Goal: Task Accomplishment & Management: Manage account settings

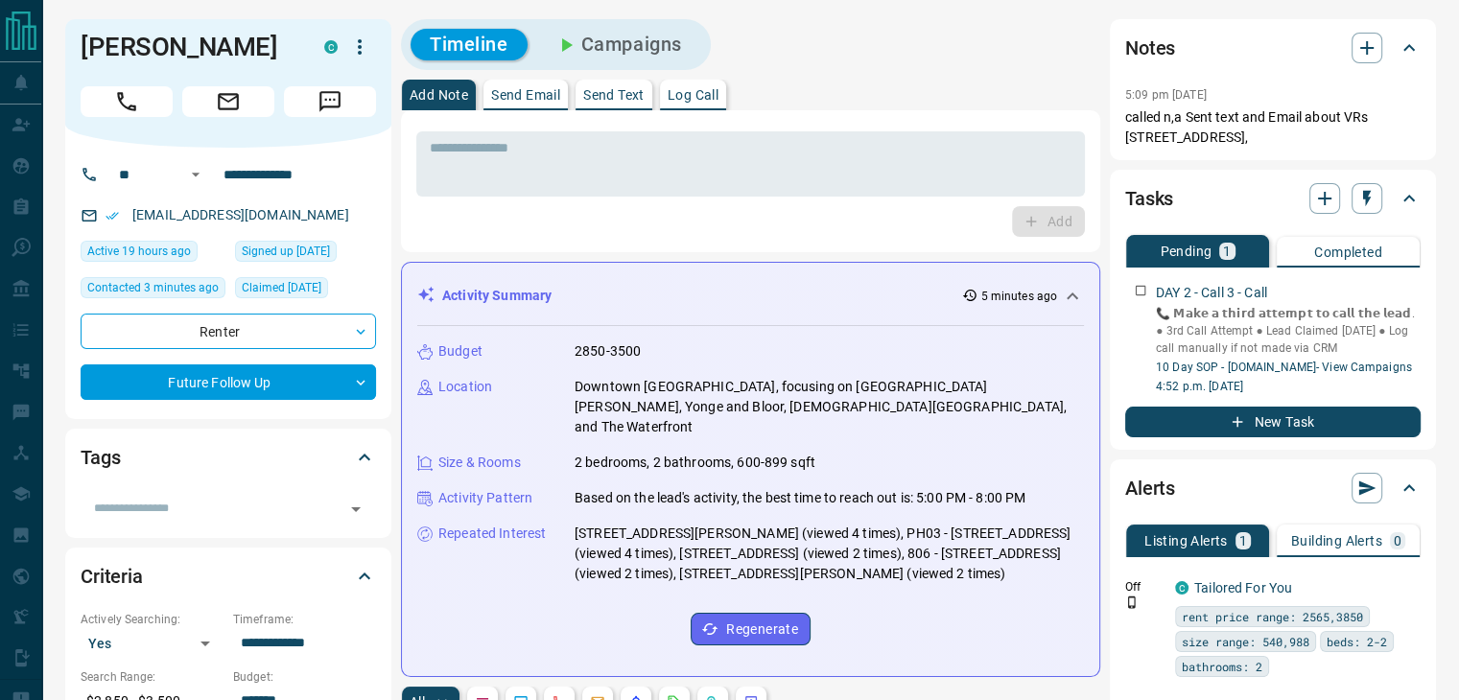
click at [667, 56] on button "Campaigns" at bounding box center [618, 45] width 166 height 32
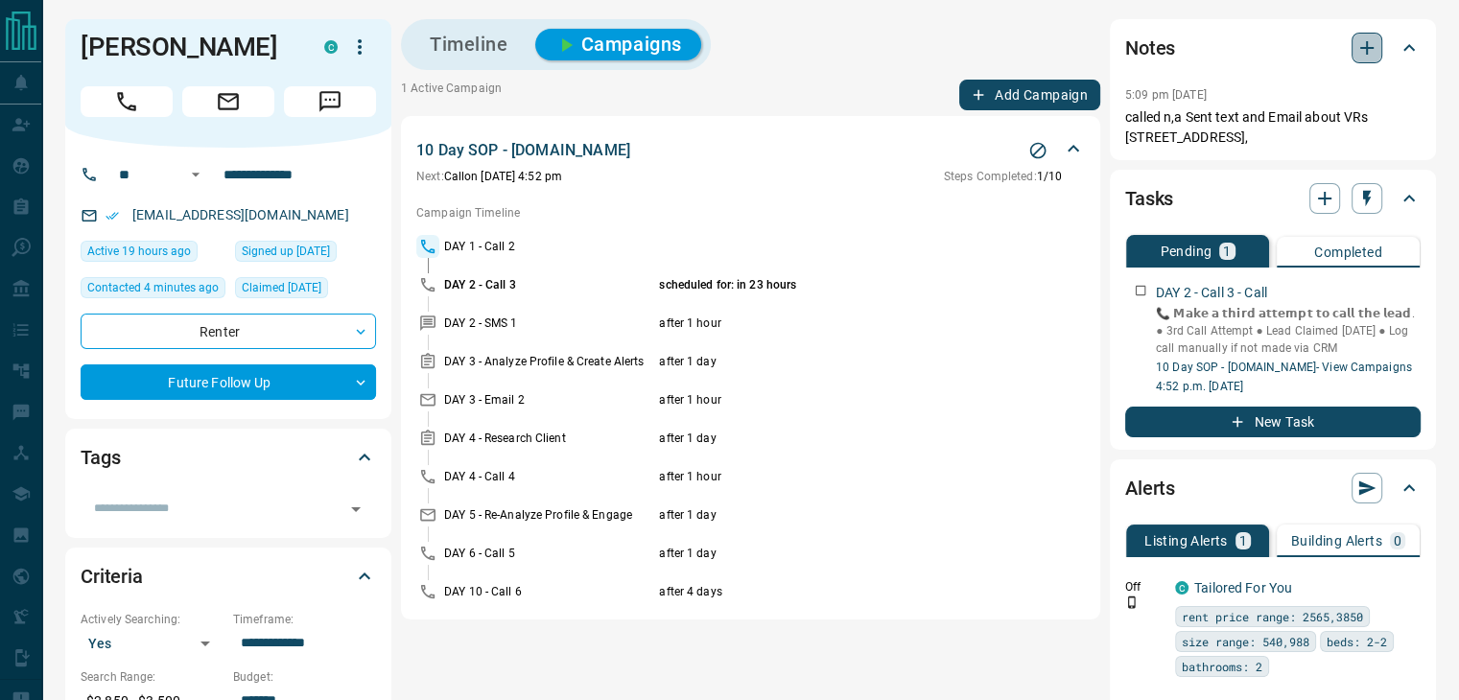
click at [1351, 50] on button "button" at bounding box center [1366, 48] width 31 height 31
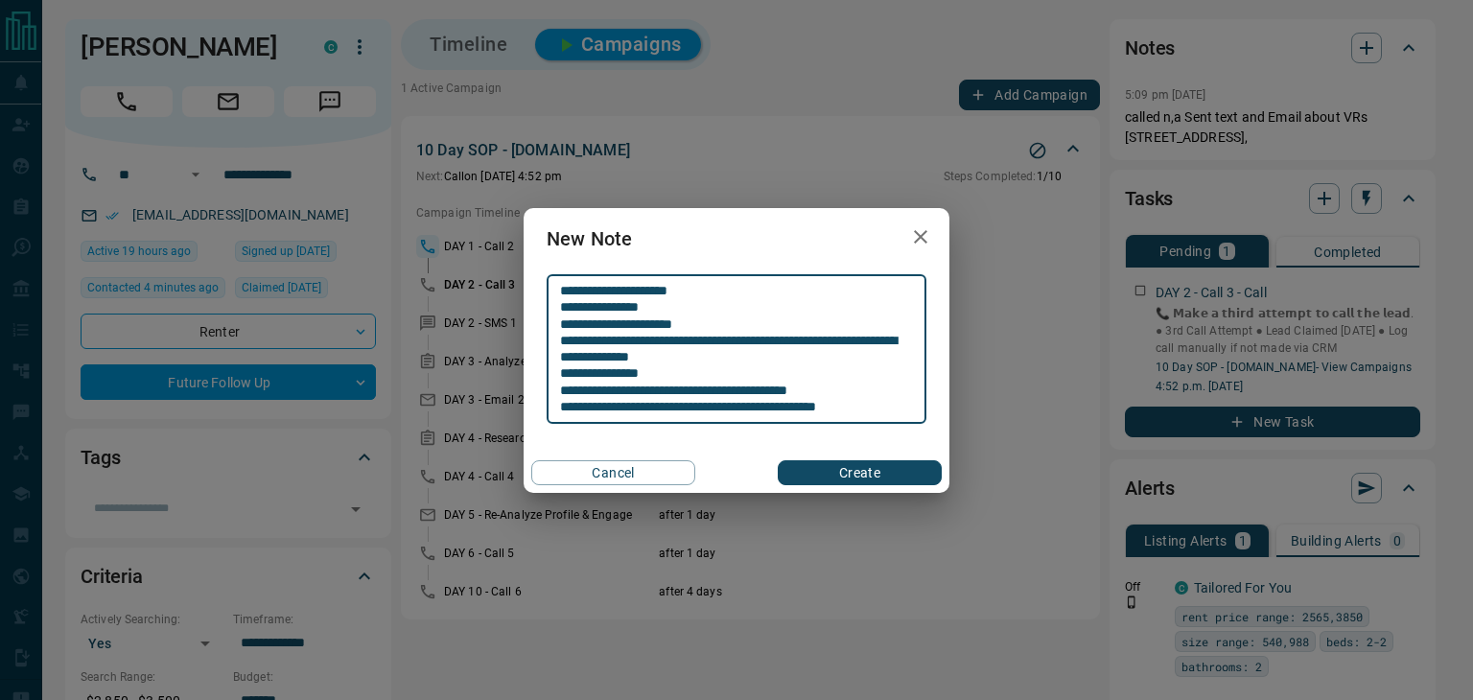
type textarea "**********"
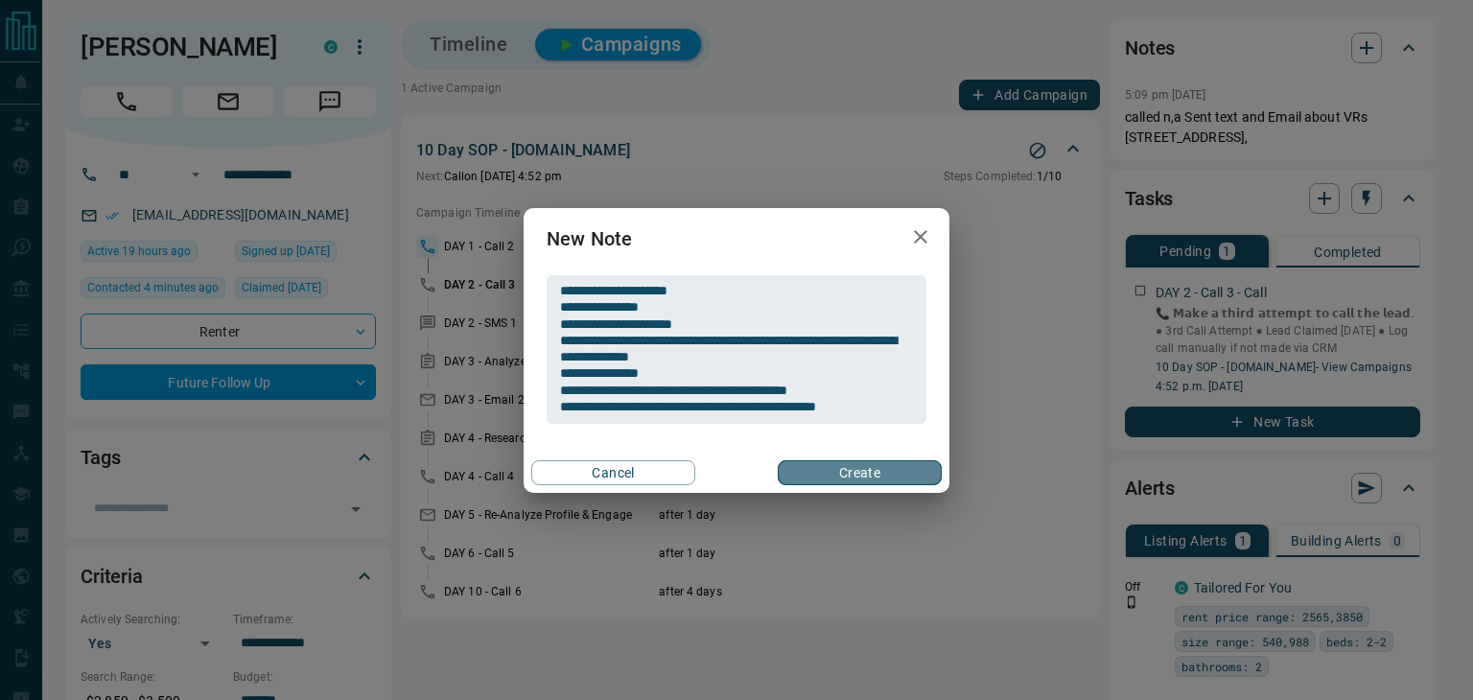
click at [865, 469] on button "Create" at bounding box center [860, 472] width 164 height 25
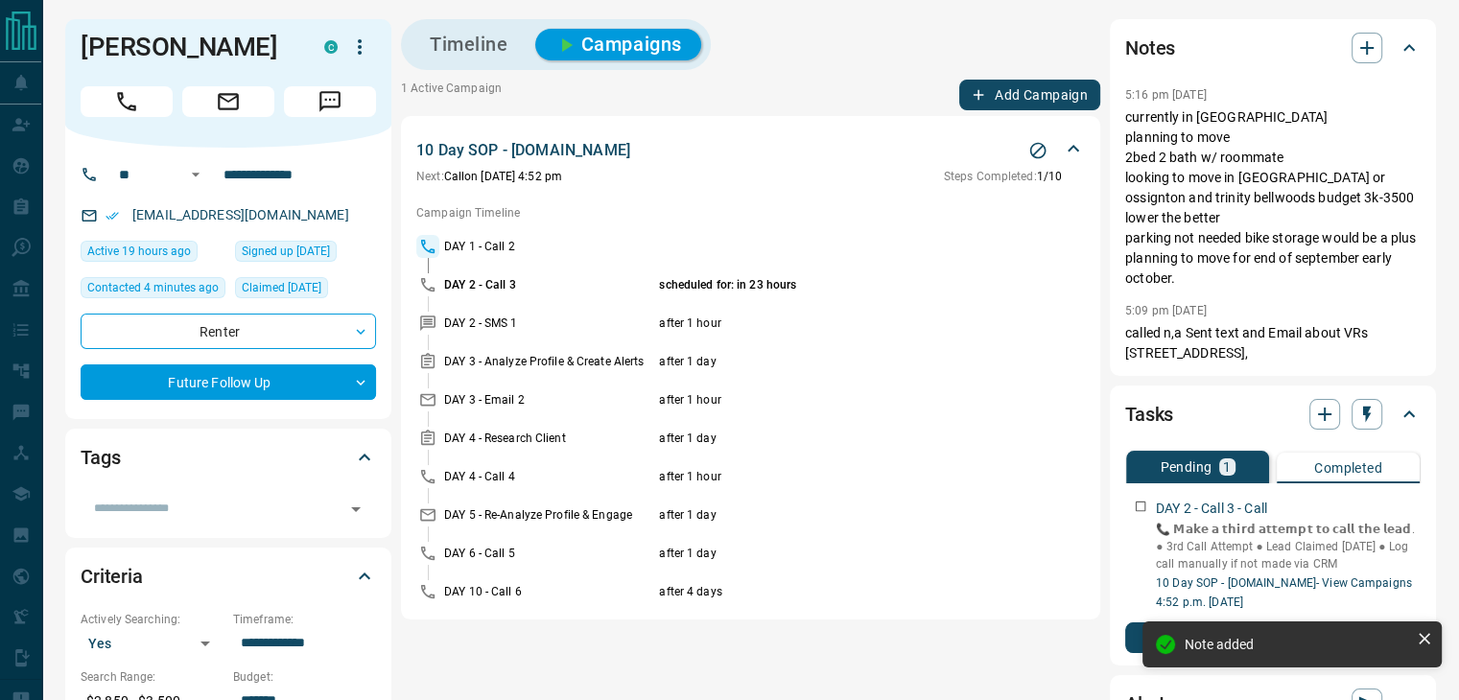
click at [464, 39] on button "Timeline" at bounding box center [468, 45] width 117 height 32
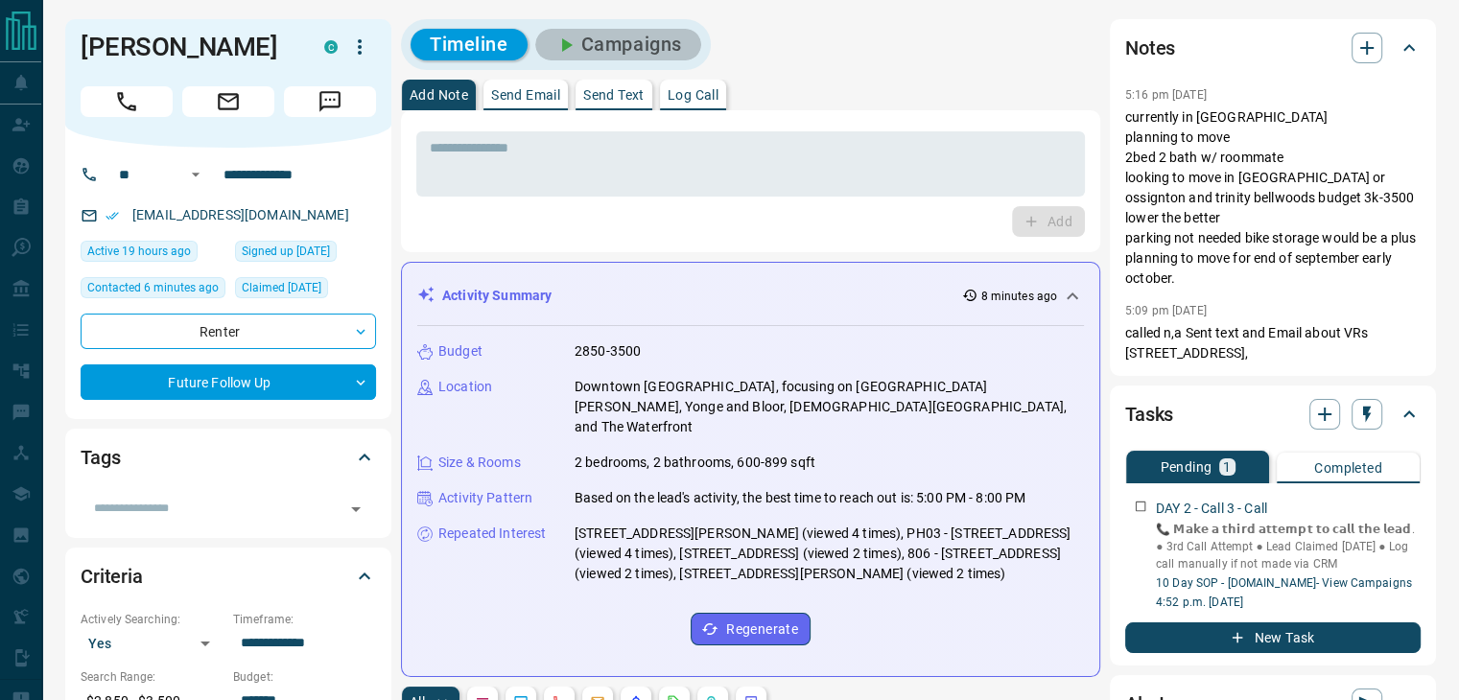
click at [694, 40] on button "Campaigns" at bounding box center [618, 45] width 166 height 32
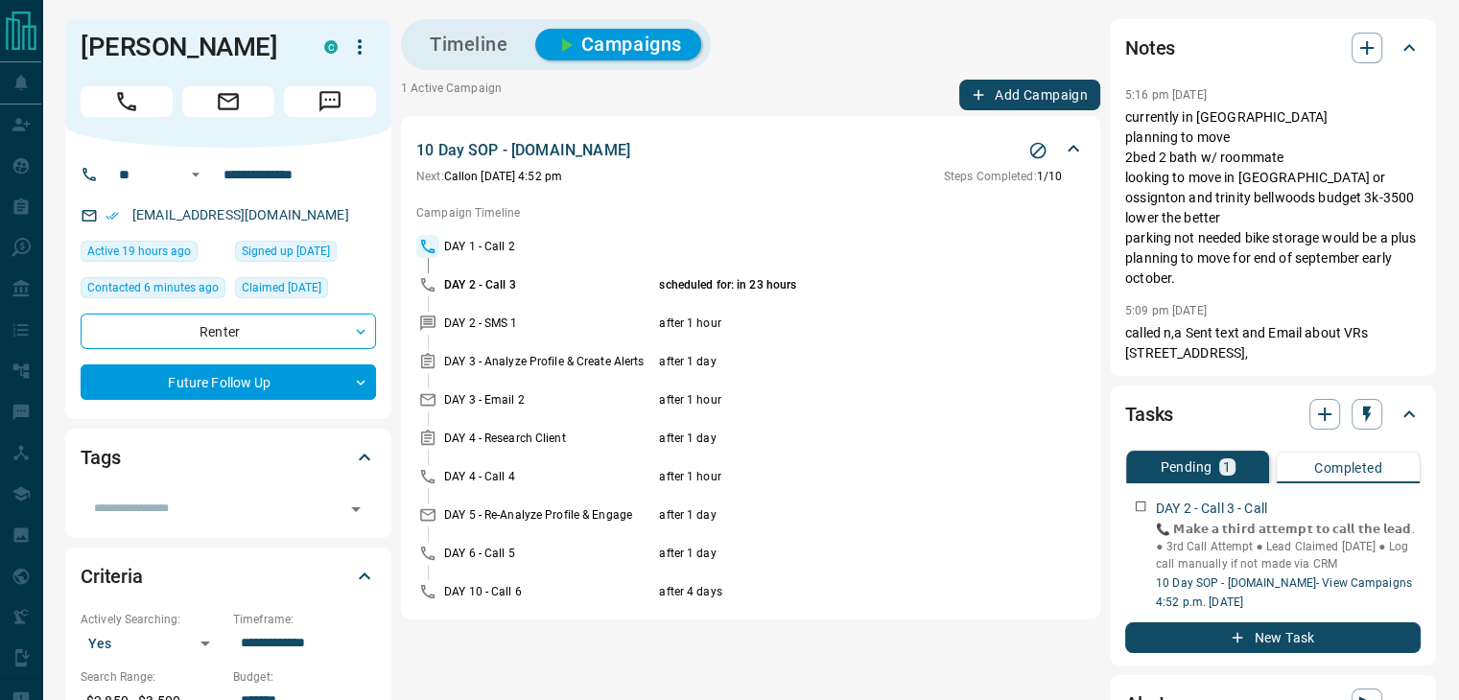
click at [1042, 154] on icon "Stop Campaign" at bounding box center [1038, 151] width 16 height 16
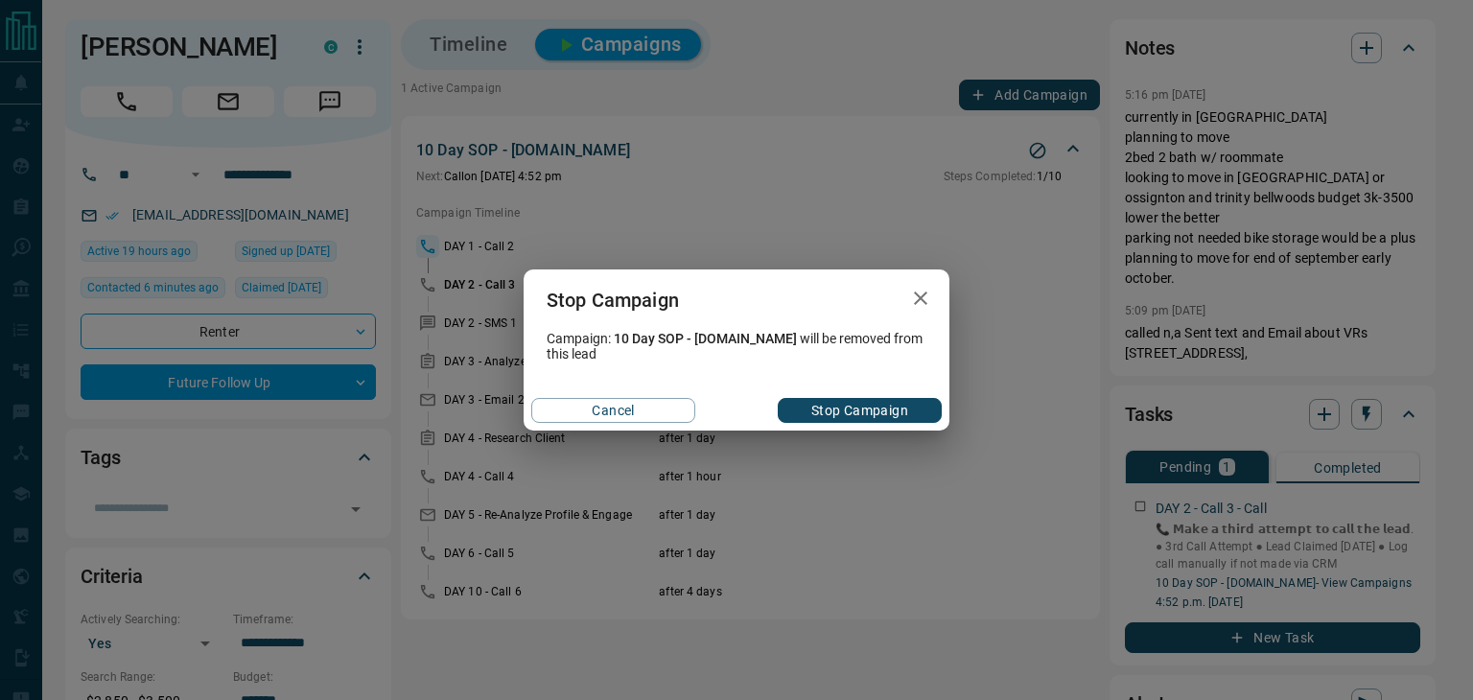
click at [893, 409] on button "Stop Campaign" at bounding box center [860, 410] width 164 height 25
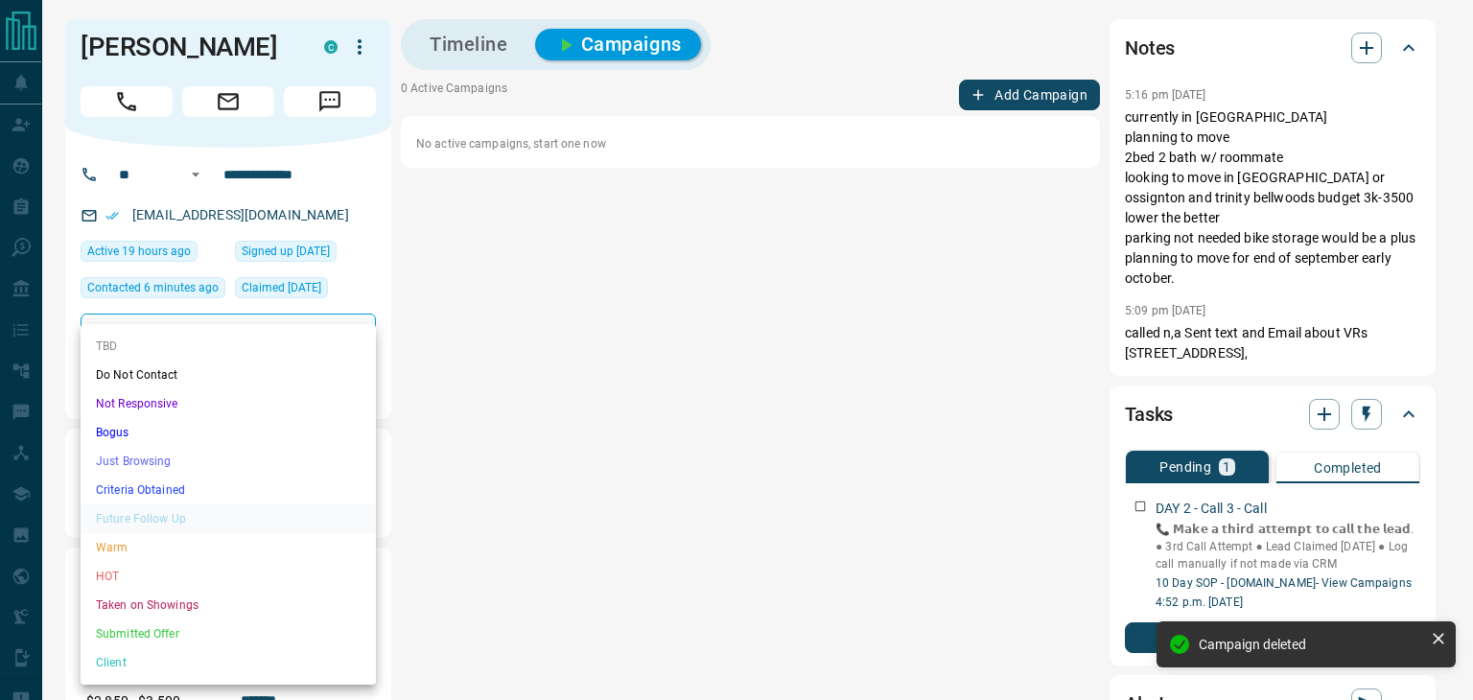
click at [184, 554] on li "Warm" at bounding box center [228, 547] width 295 height 29
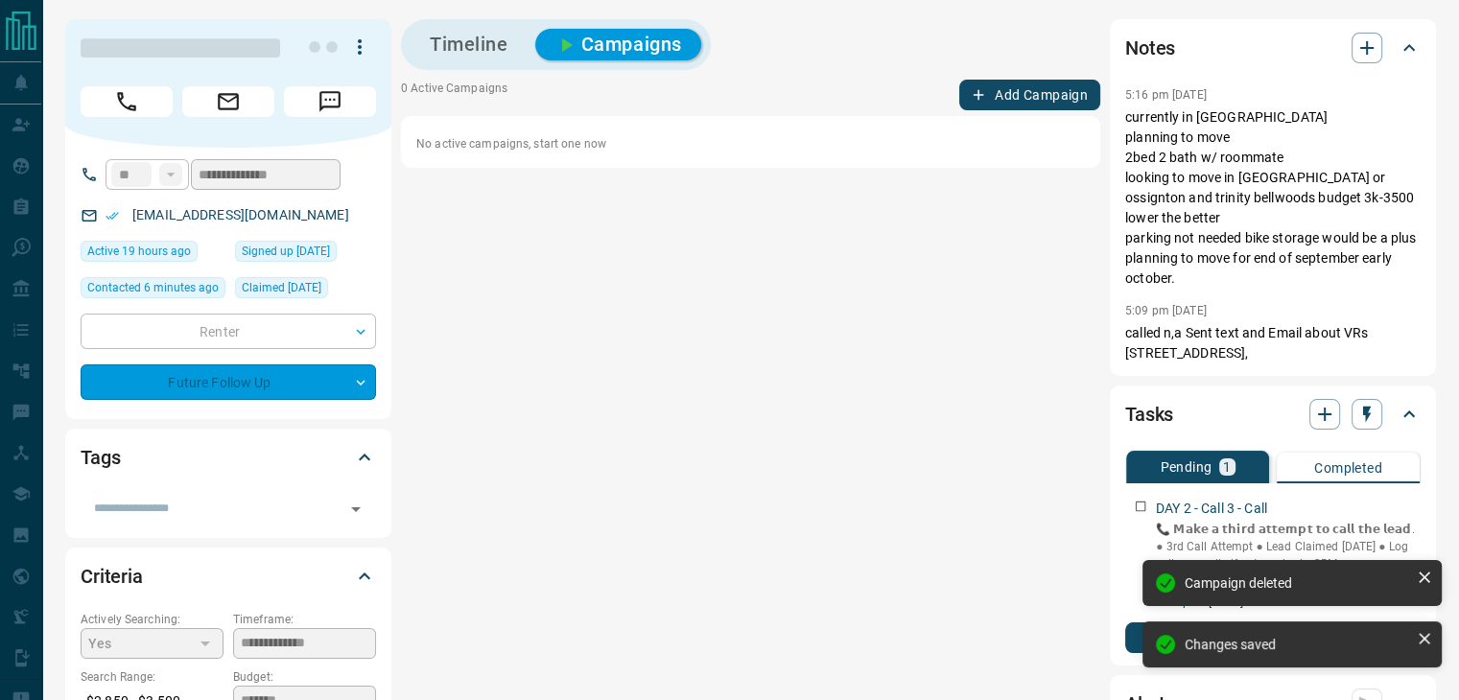
type input "*"
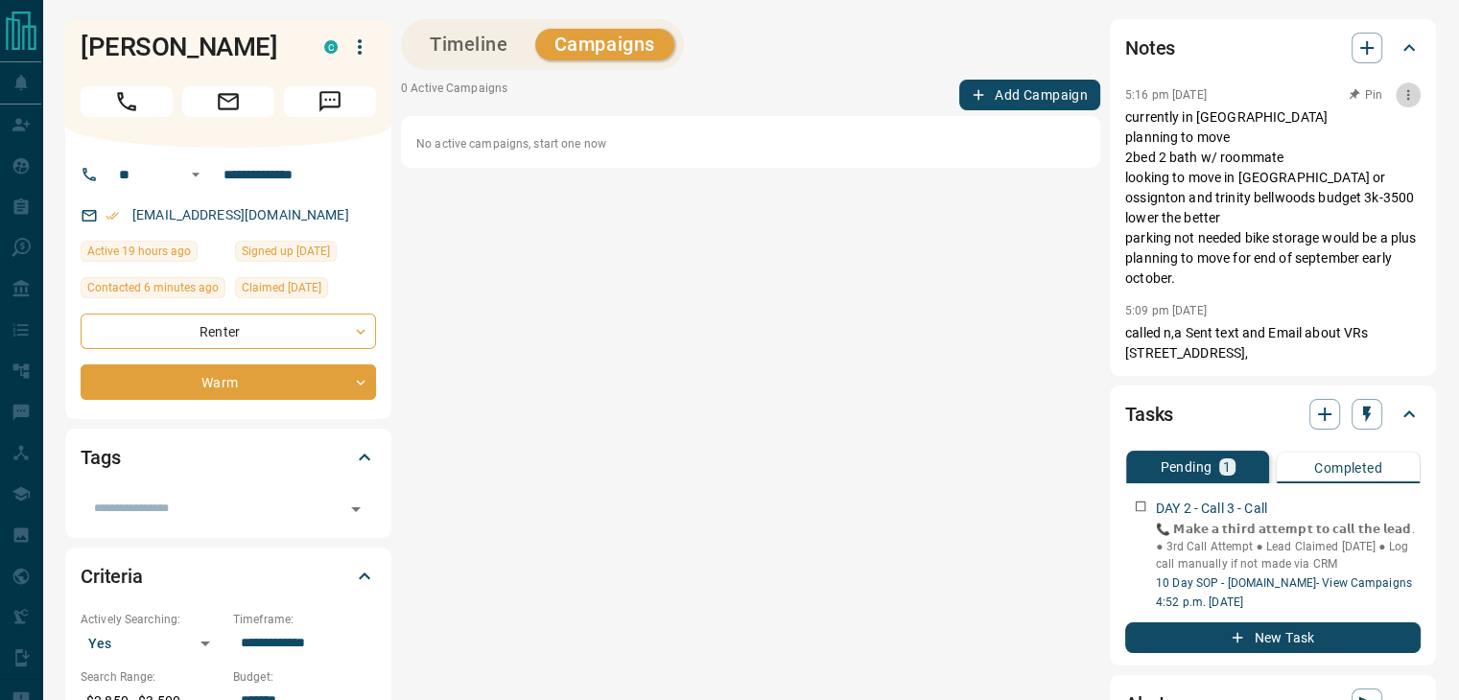
click at [1417, 95] on button "button" at bounding box center [1407, 94] width 25 height 25
click at [1388, 121] on li "Edit" at bounding box center [1378, 129] width 84 height 29
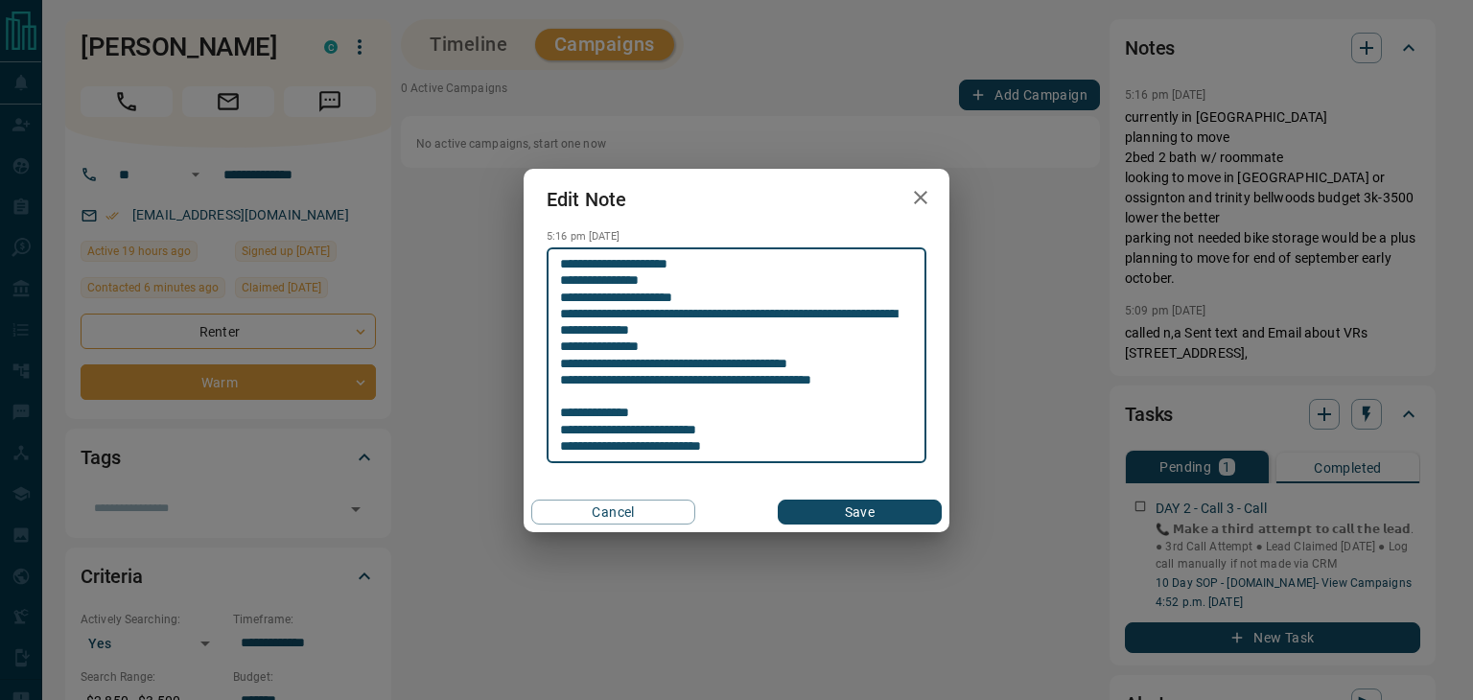
type textarea "**********"
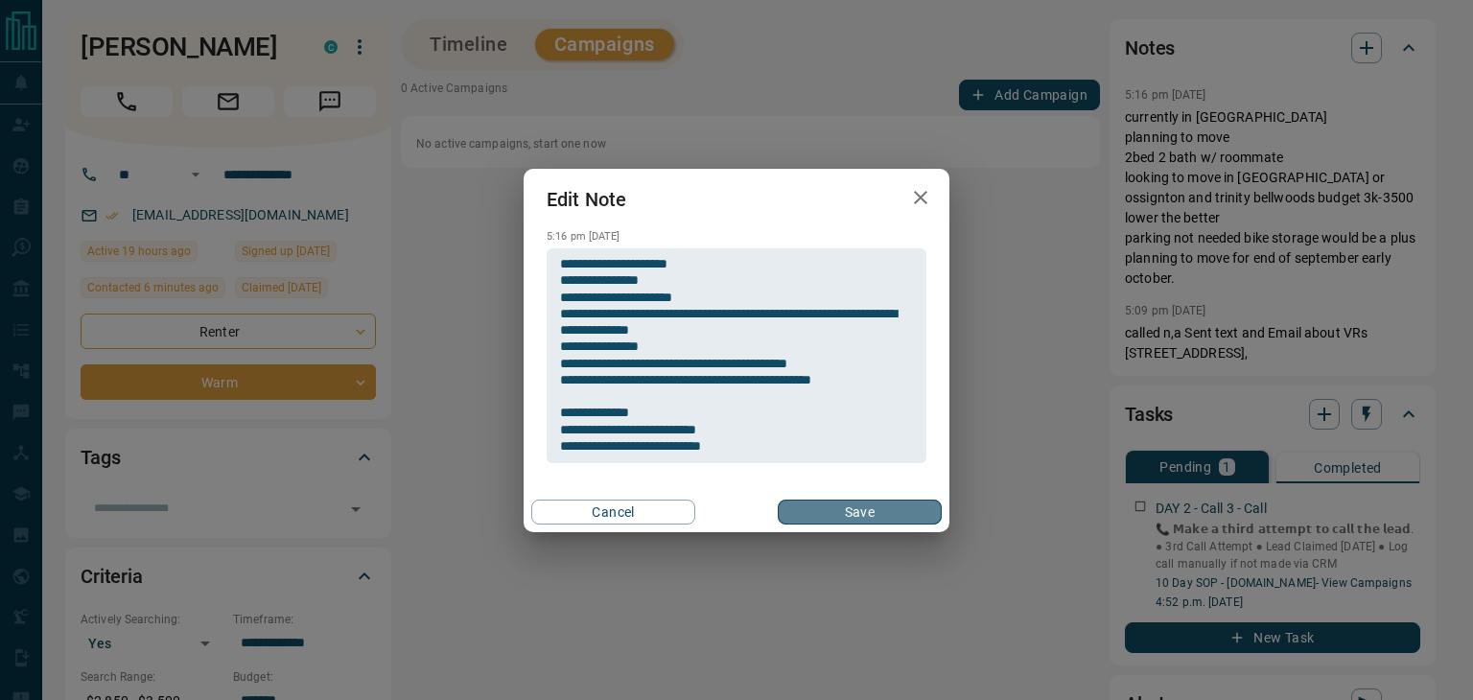
click at [871, 501] on button "Save" at bounding box center [860, 512] width 164 height 25
